Goal: Task Accomplishment & Management: Manage account settings

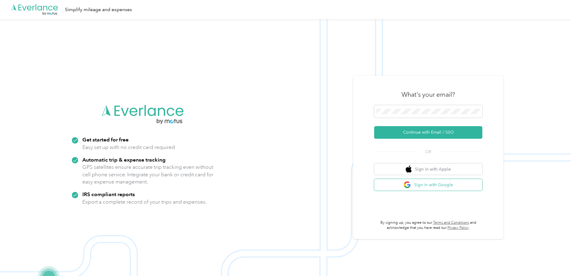
click at [431, 187] on button "Sign in with Google" at bounding box center [428, 185] width 108 height 12
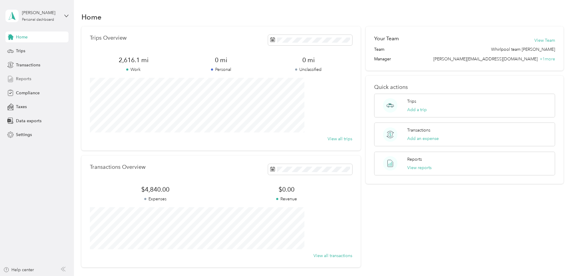
click at [26, 77] on span "Reports" at bounding box center [23, 79] width 15 height 6
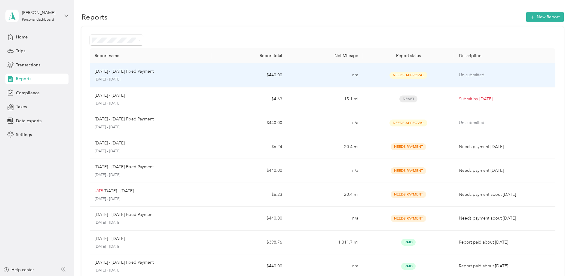
click at [206, 77] on p "[DATE] - [DATE]" at bounding box center [151, 79] width 112 height 5
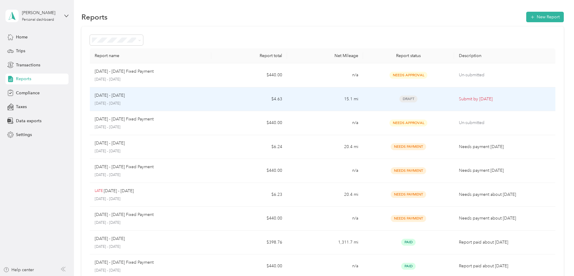
click at [246, 99] on td "$4.63" at bounding box center [249, 99] width 76 height 24
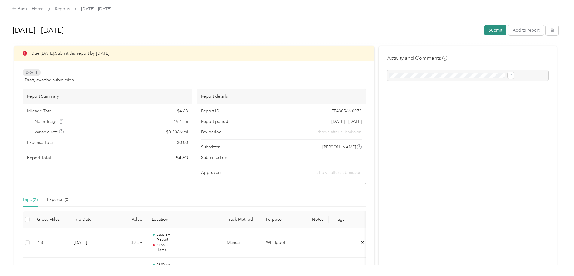
click at [484, 29] on button "Submit" at bounding box center [495, 30] width 22 height 11
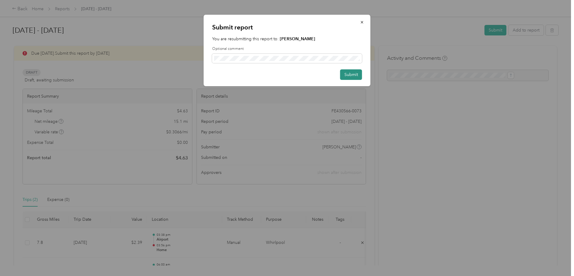
click at [350, 73] on button "Submit" at bounding box center [351, 74] width 22 height 11
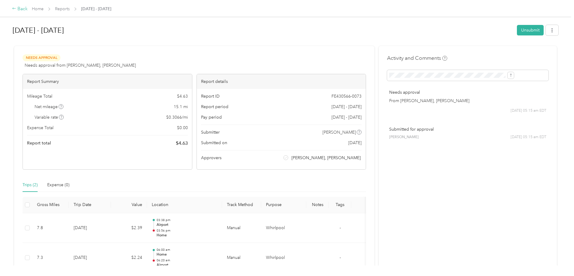
click at [28, 10] on div "Back" at bounding box center [20, 8] width 16 height 7
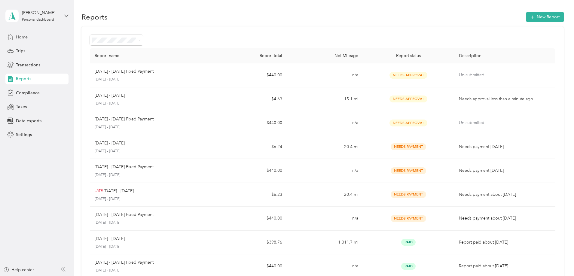
click at [20, 36] on span "Home" at bounding box center [22, 37] width 12 height 6
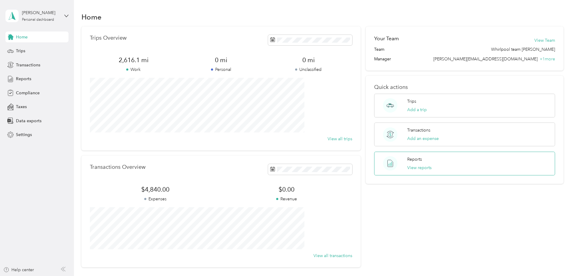
click at [419, 162] on div "Reports View reports" at bounding box center [419, 163] width 24 height 15
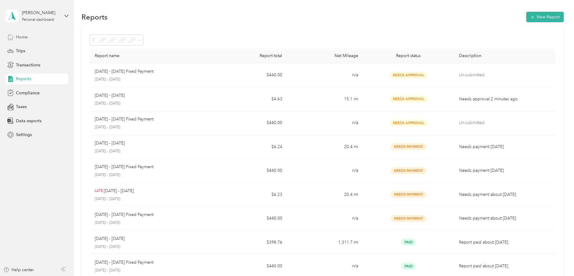
click at [24, 36] on span "Home" at bounding box center [22, 37] width 12 height 6
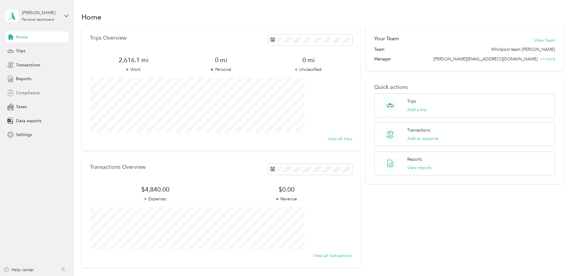
click at [36, 90] on span "Compliance" at bounding box center [28, 93] width 24 height 6
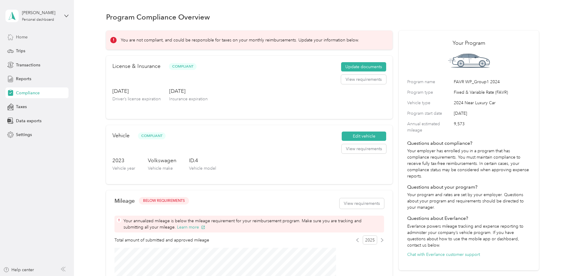
click at [22, 36] on span "Home" at bounding box center [22, 37] width 12 height 6
